Goal: Task Accomplishment & Management: Use online tool/utility

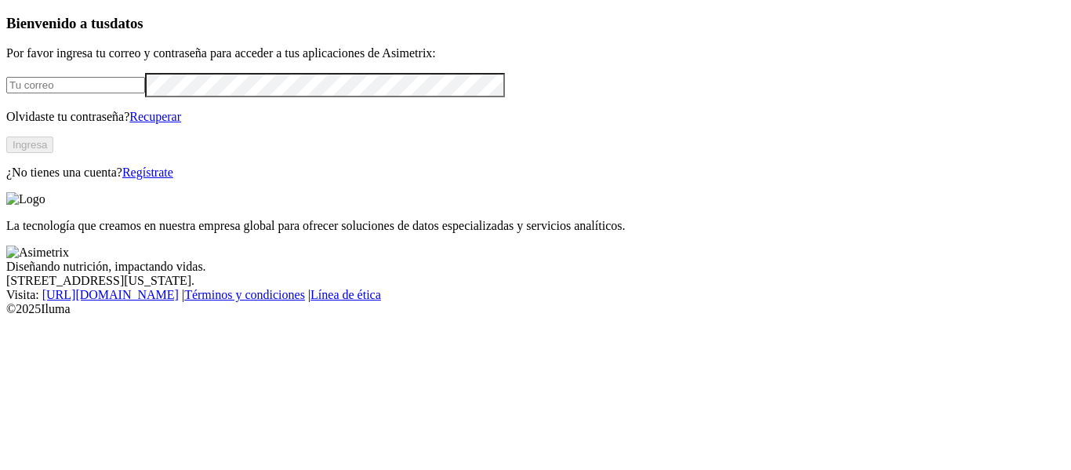
type input "[EMAIL_ADDRESS][PERSON_NAME][DOMAIN_NAME]"
click at [53, 153] on button "Ingresa" at bounding box center [29, 144] width 47 height 16
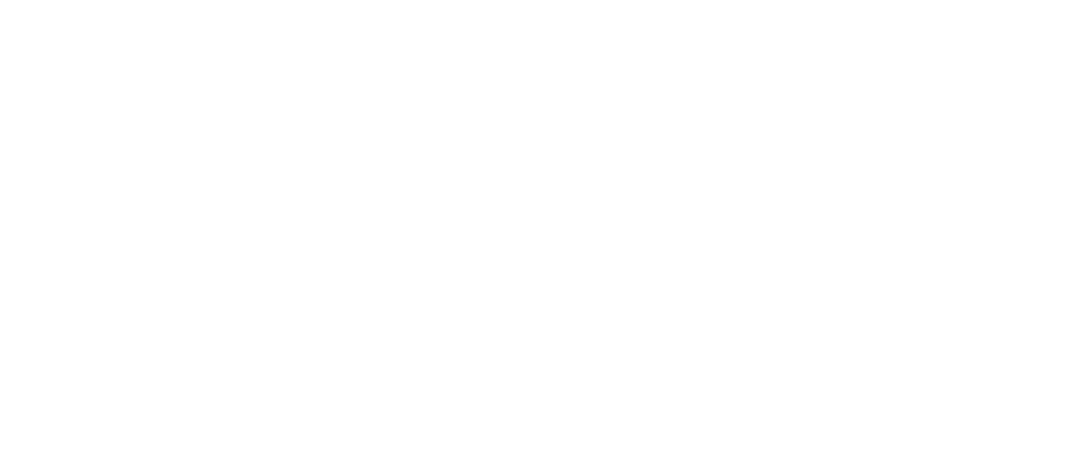
paste input "AVINORT - AGO 2 - AMPARO 1 - LOS PATIOS.xlsm"
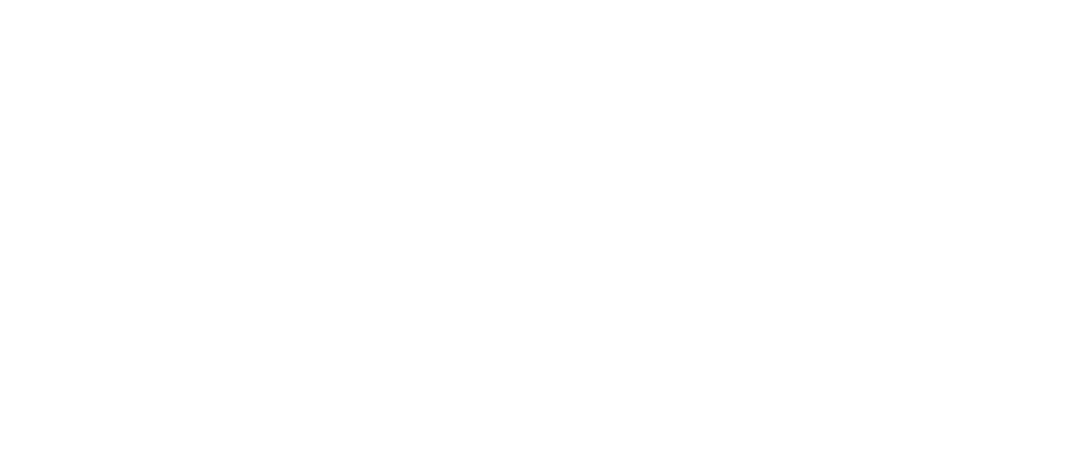
type input "AVINORT - AGO 2 - AMPARO 1 - LOS PATIOS"
paste input "AVINORT - AGO 2 - AMPARO 1 - LOS PATIOS - HEMBRA.xlsm"
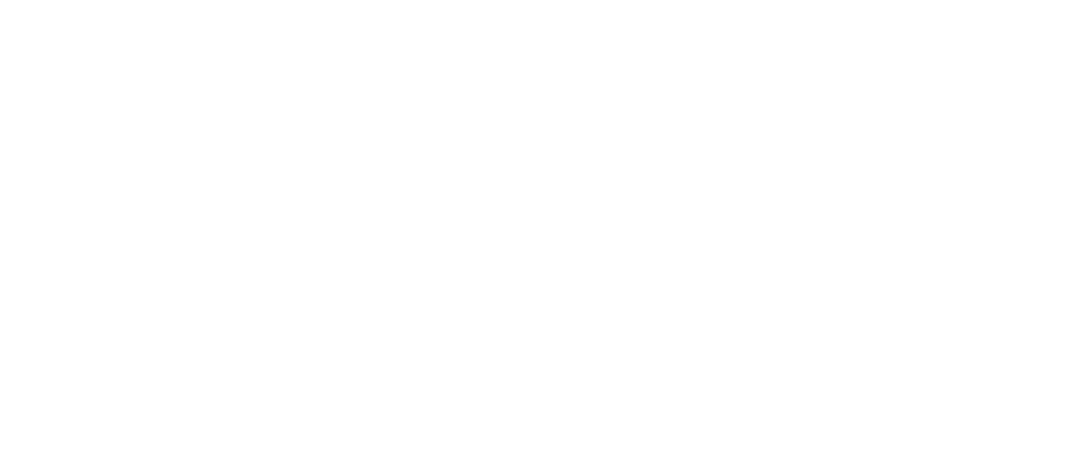
type input "AVINORT - AGO 2 - AMPARO 1 - LOS PATIOS - HEMBRA"
paste input "AVINORT - AGO 2 - AMPARO 1 - LOS PATIOS - MACHO.xlsm"
type input "AVINORT - AGO 2 - AMPARO 1 - LOS PATIOS - MACHO"
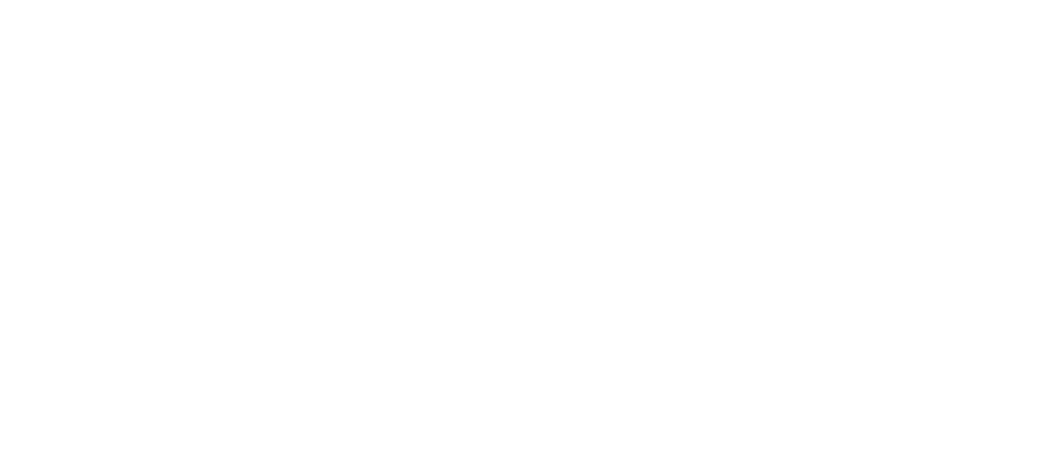
scroll to position [0, 0]
